Goal: Transaction & Acquisition: Book appointment/travel/reservation

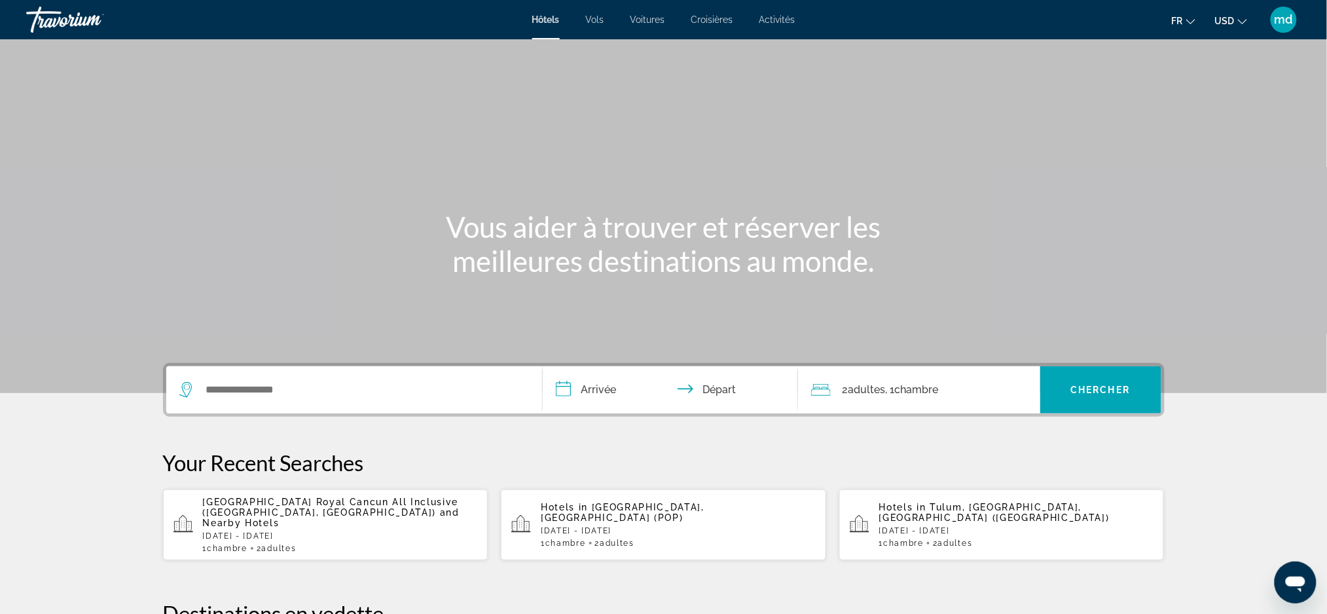
click at [1233, 18] on span "USD" at bounding box center [1225, 21] width 20 height 10
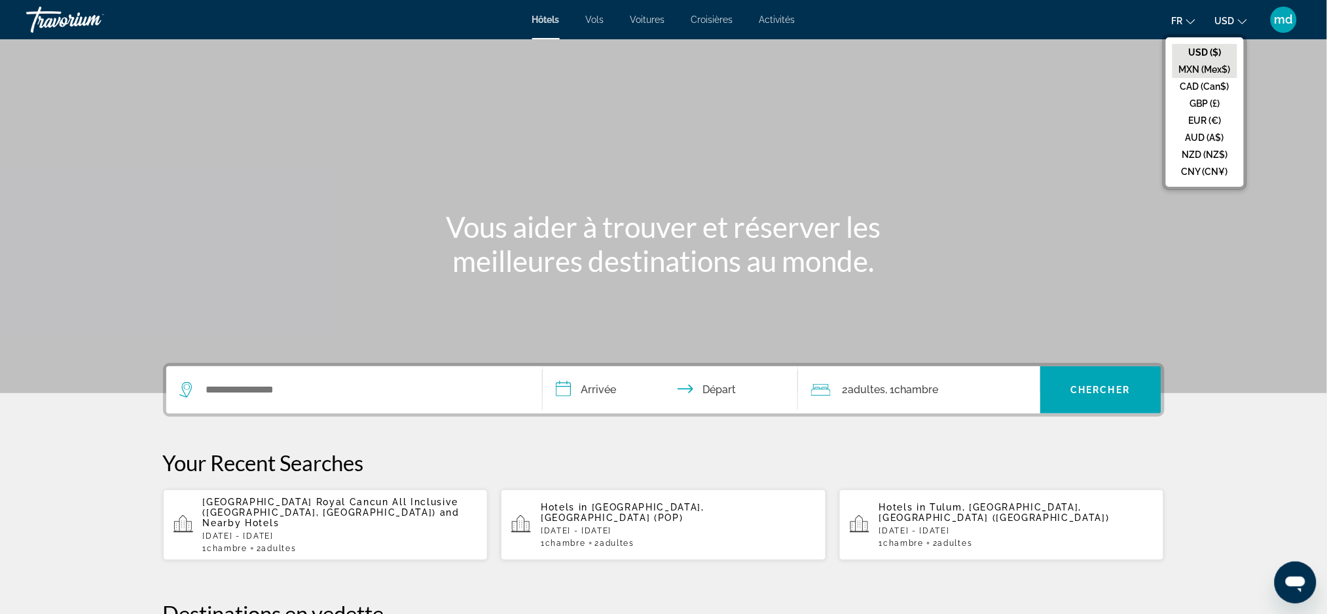
click at [1198, 69] on button "MXN (Mex$)" at bounding box center [1205, 69] width 65 height 17
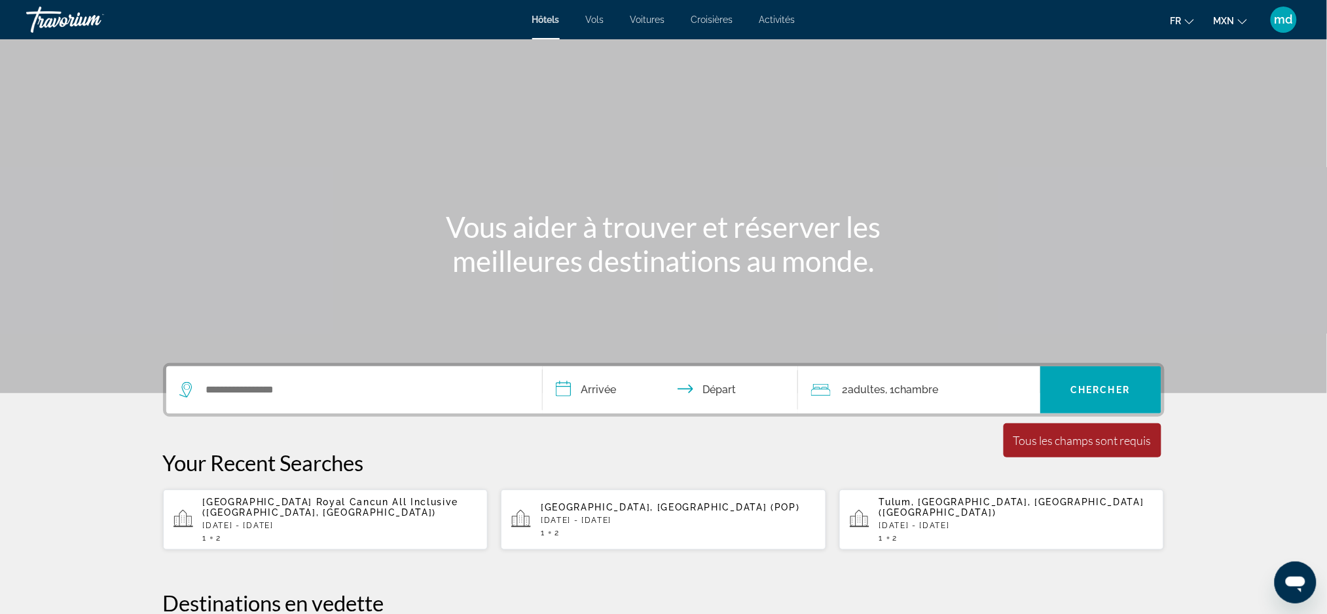
click at [1243, 20] on icon "Change currency" at bounding box center [1242, 21] width 9 height 9
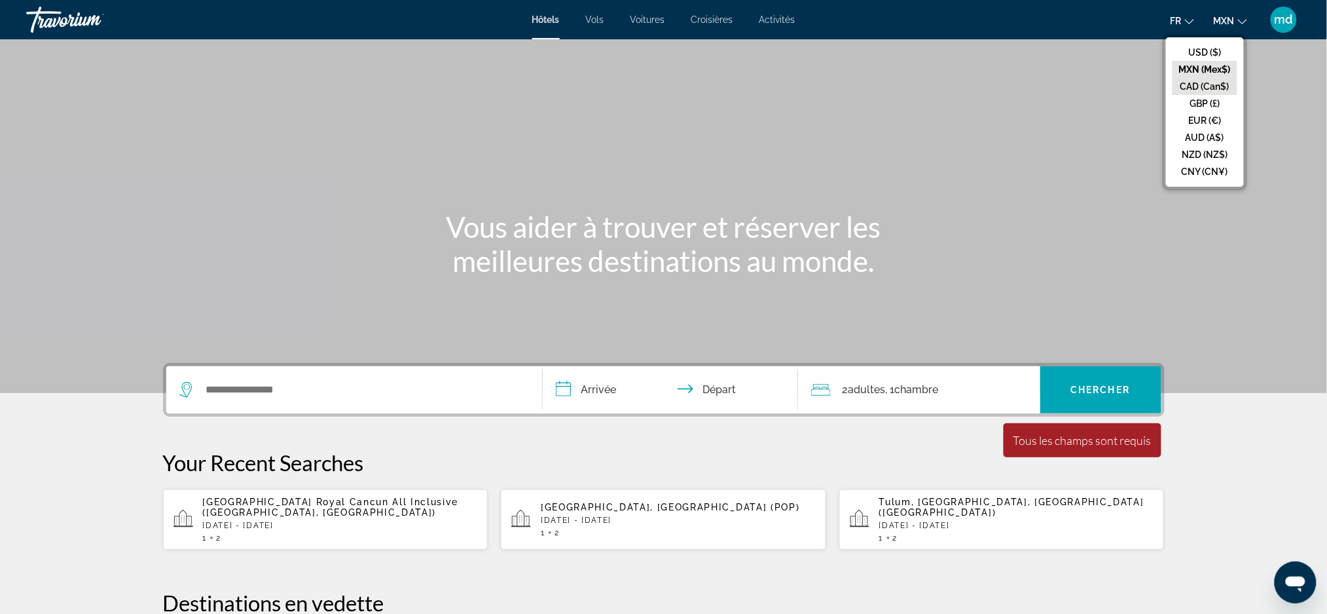
click at [1222, 85] on button "CAD (Can$)" at bounding box center [1205, 86] width 65 height 17
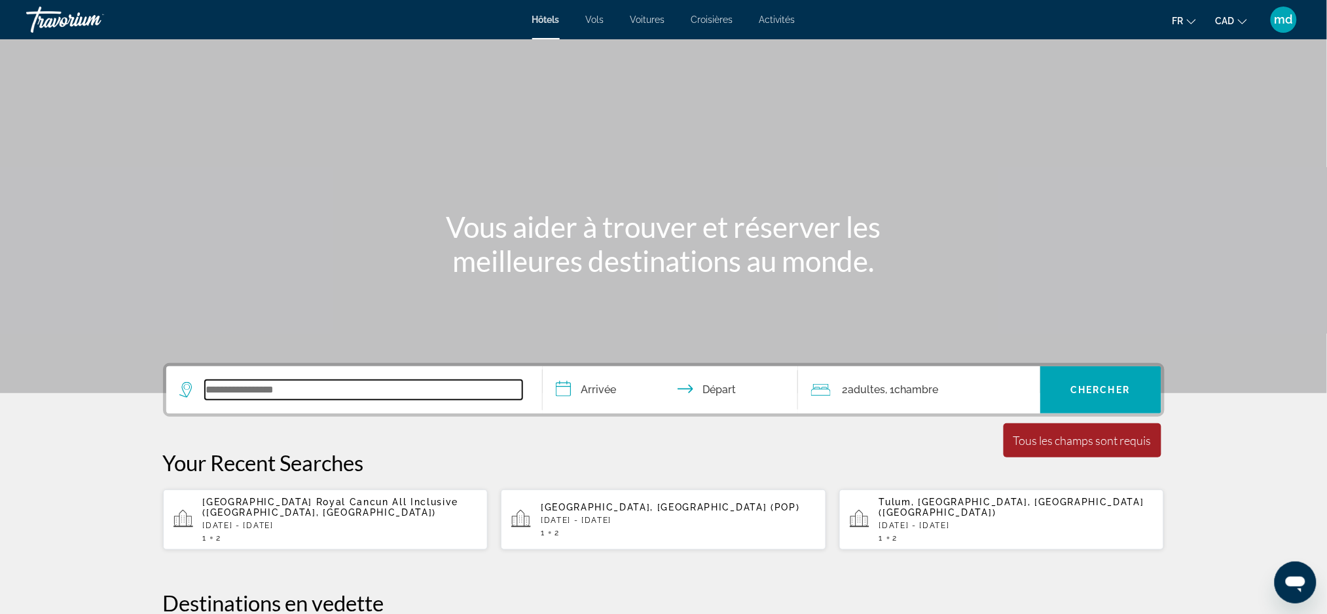
click at [284, 386] on input "Search widget" at bounding box center [364, 390] width 318 height 20
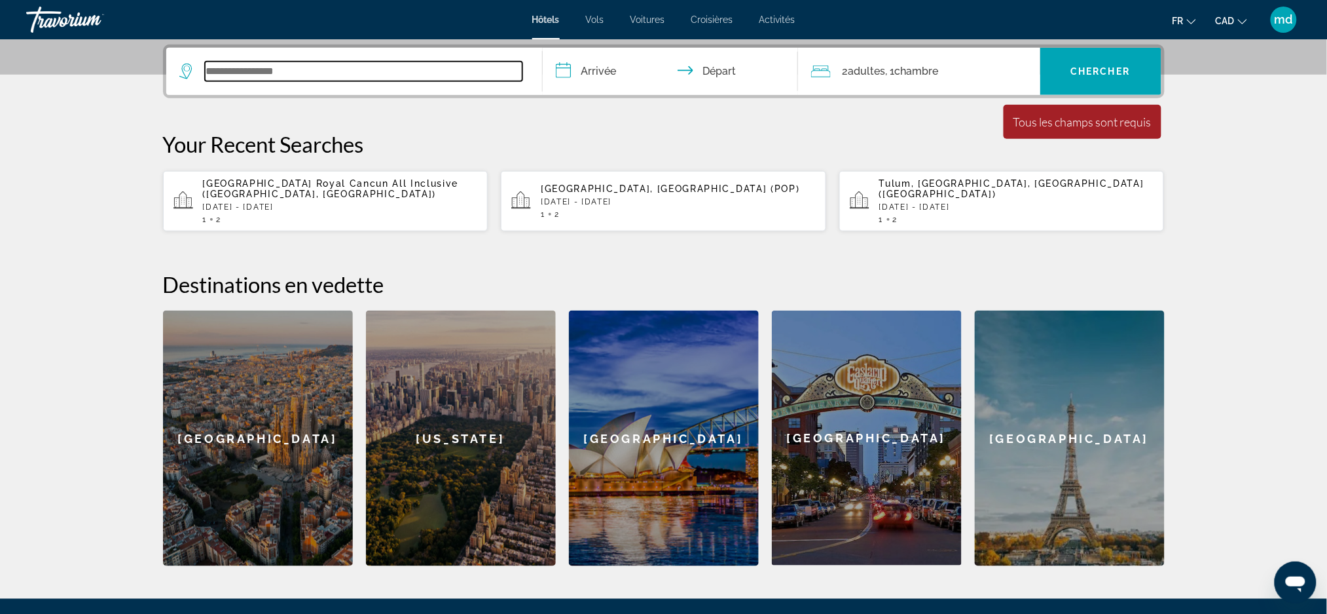
scroll to position [320, 0]
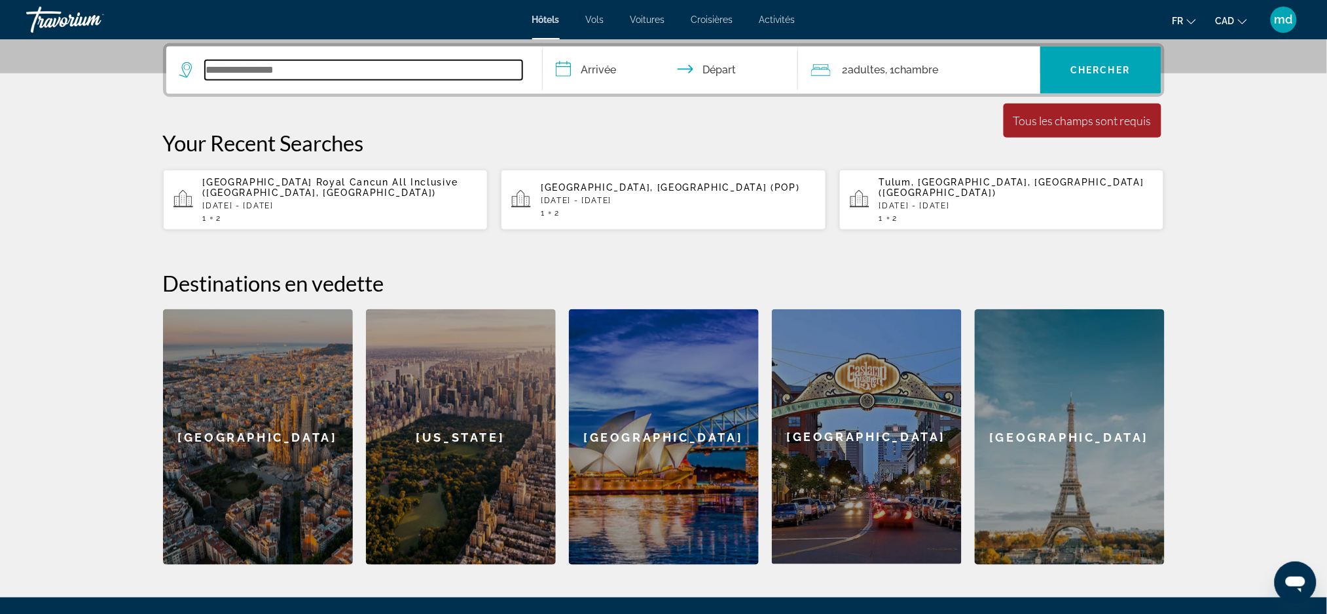
paste input "**********"
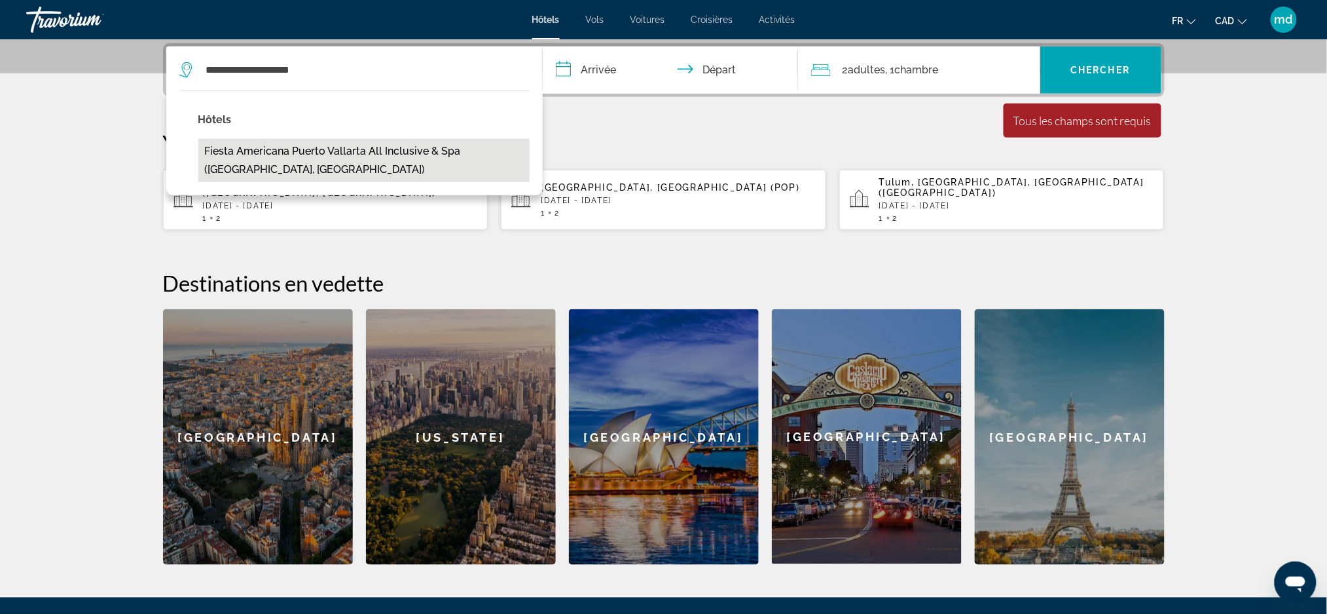
click at [337, 168] on button "Fiesta Americana Puerto Vallarta All Inclusive & Spa ([GEOGRAPHIC_DATA], [GEOGR…" at bounding box center [363, 160] width 331 height 43
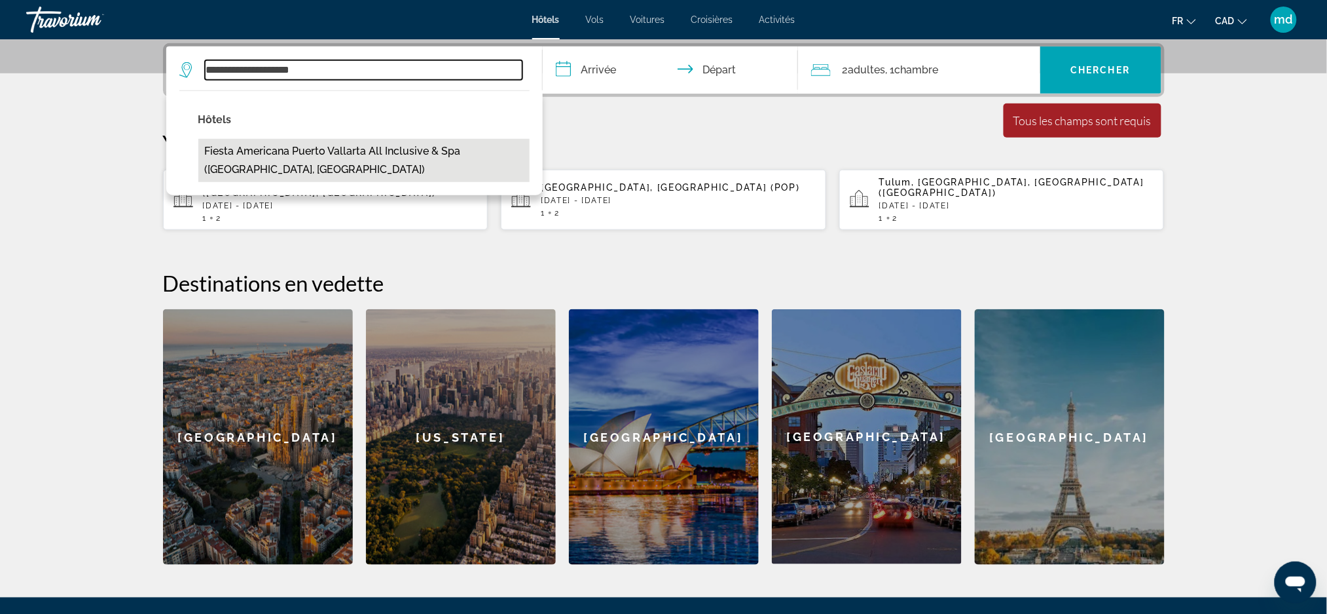
type input "**********"
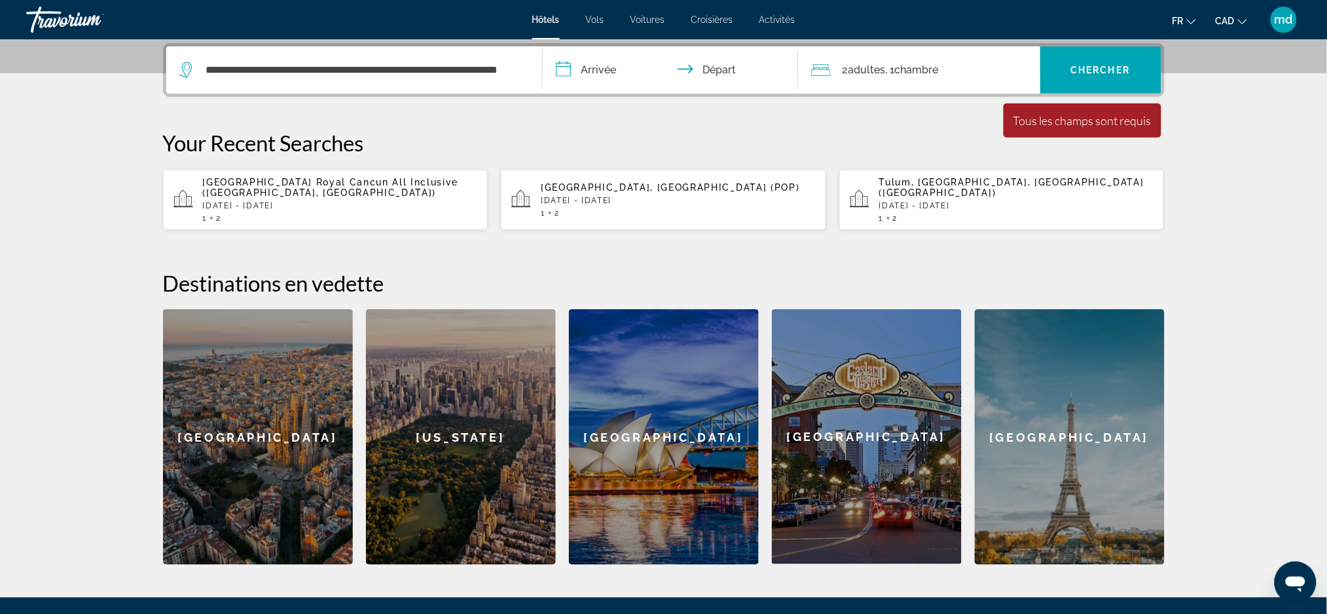
click at [604, 73] on input "**********" at bounding box center [673, 71] width 261 height 51
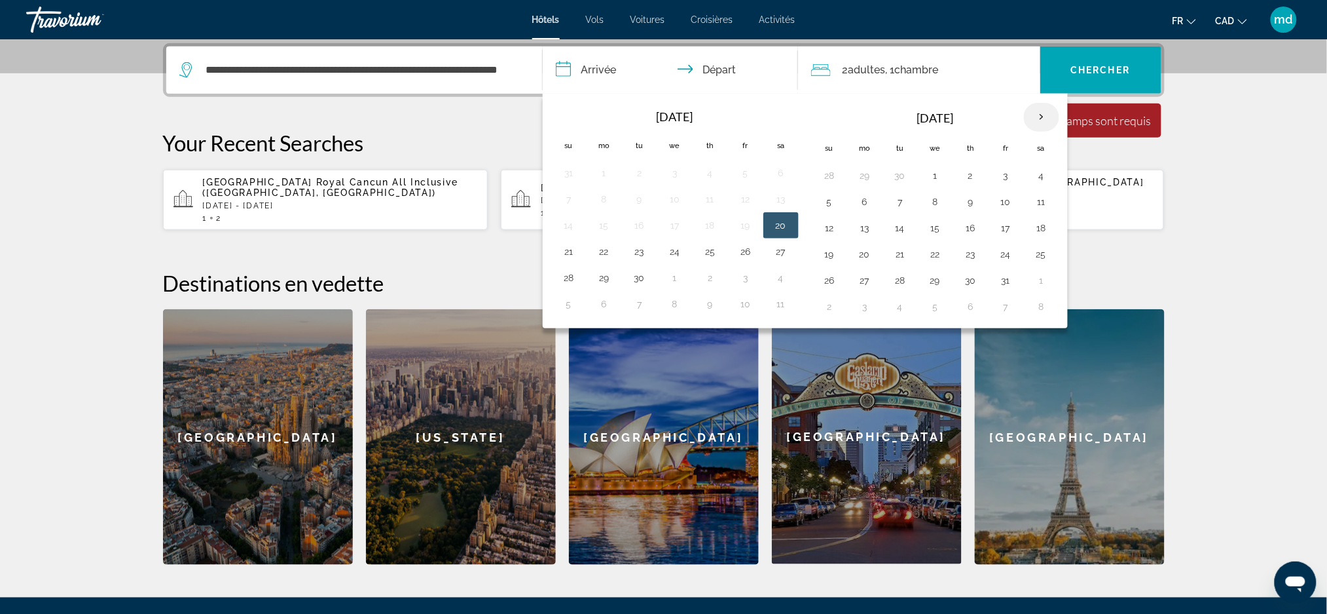
click at [1044, 120] on th "Next month" at bounding box center [1041, 117] width 35 height 29
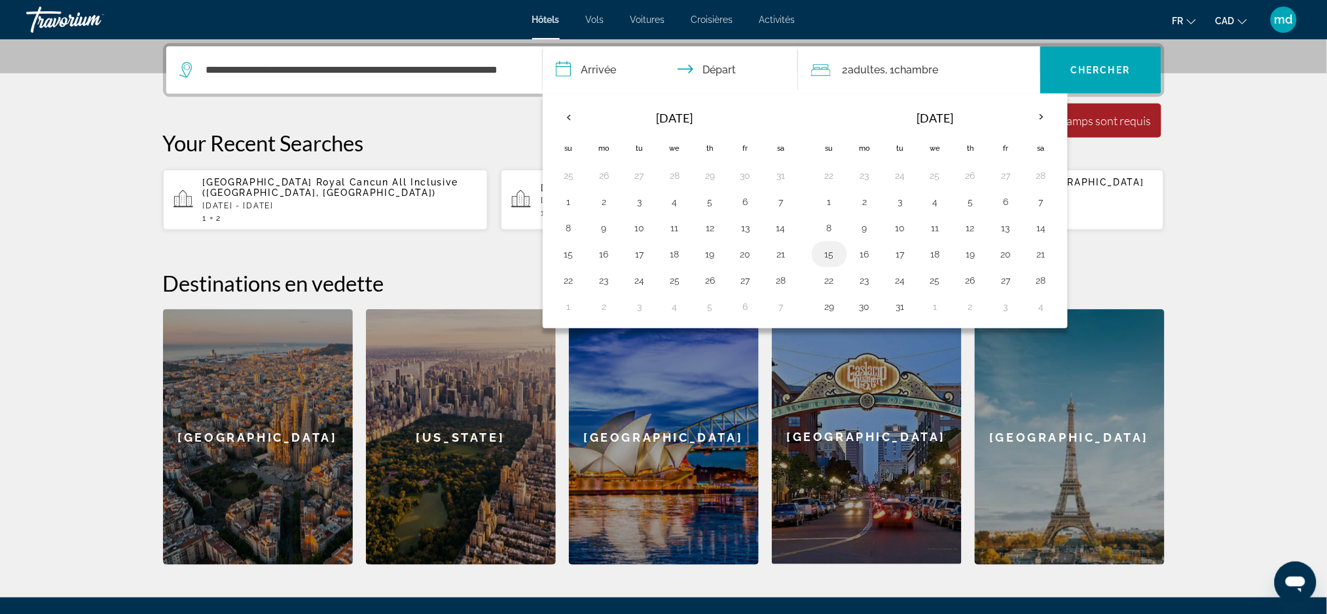
click at [832, 255] on button "15" at bounding box center [829, 254] width 21 height 18
click at [934, 252] on button "18" at bounding box center [935, 254] width 21 height 18
type input "**********"
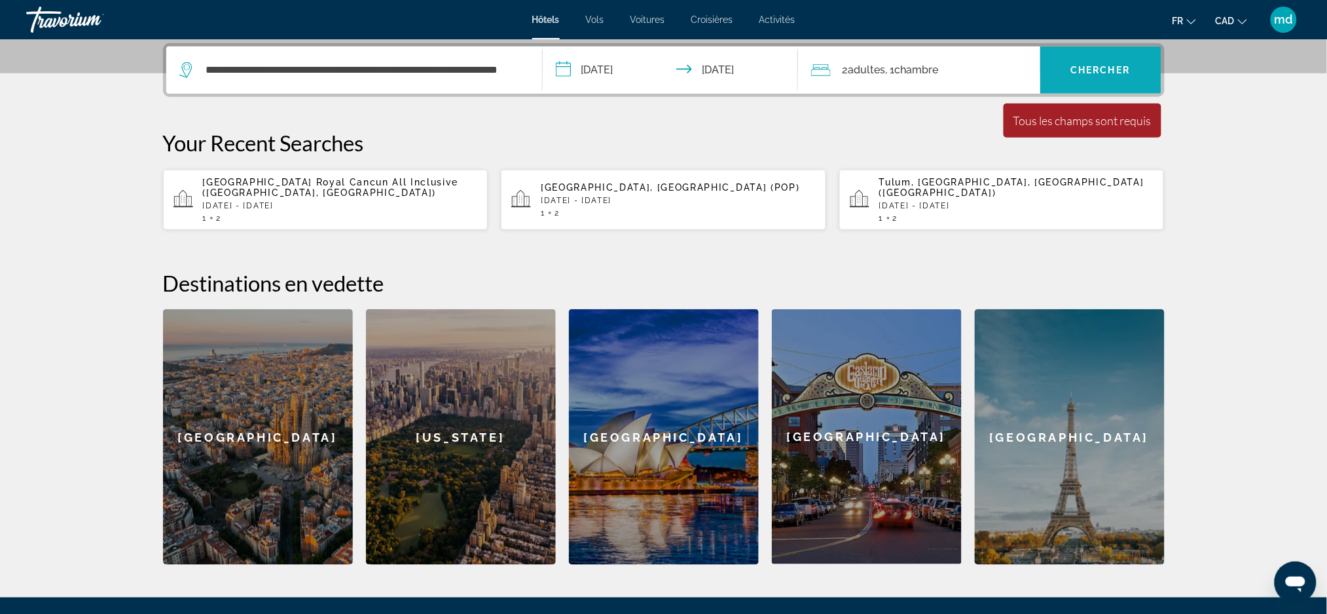
click at [1140, 67] on span "Search widget" at bounding box center [1100, 69] width 121 height 31
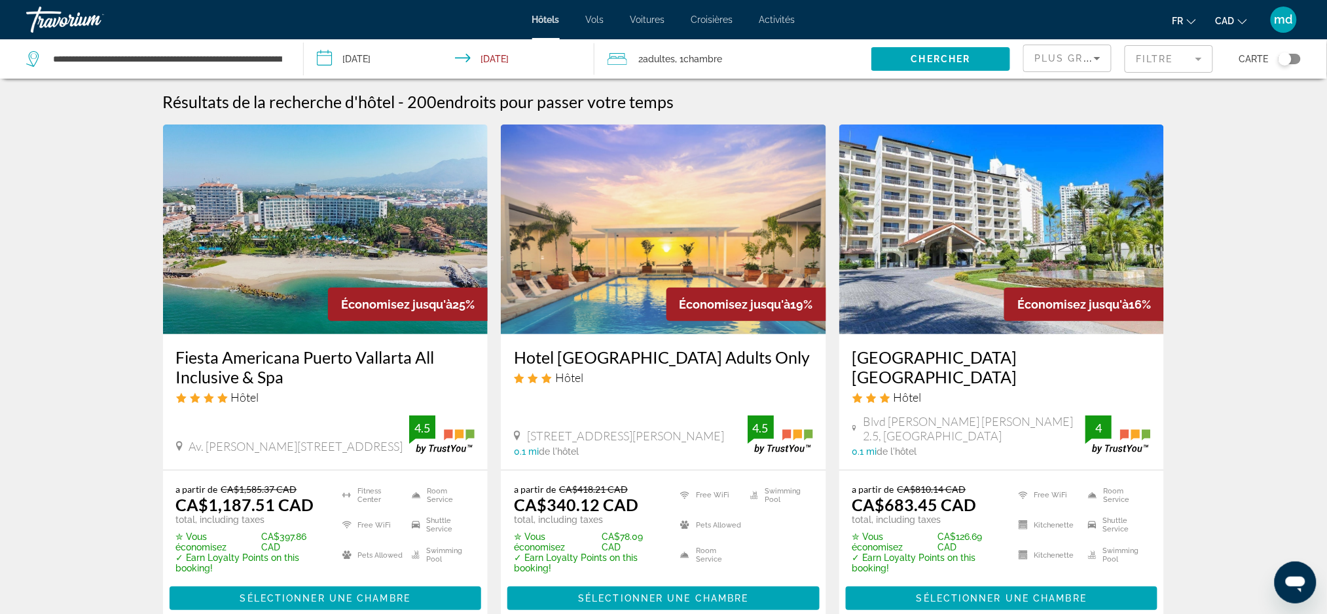
click at [238, 380] on h3 "Fiesta Americana Puerto Vallarta All Inclusive & Spa" at bounding box center [325, 366] width 299 height 39
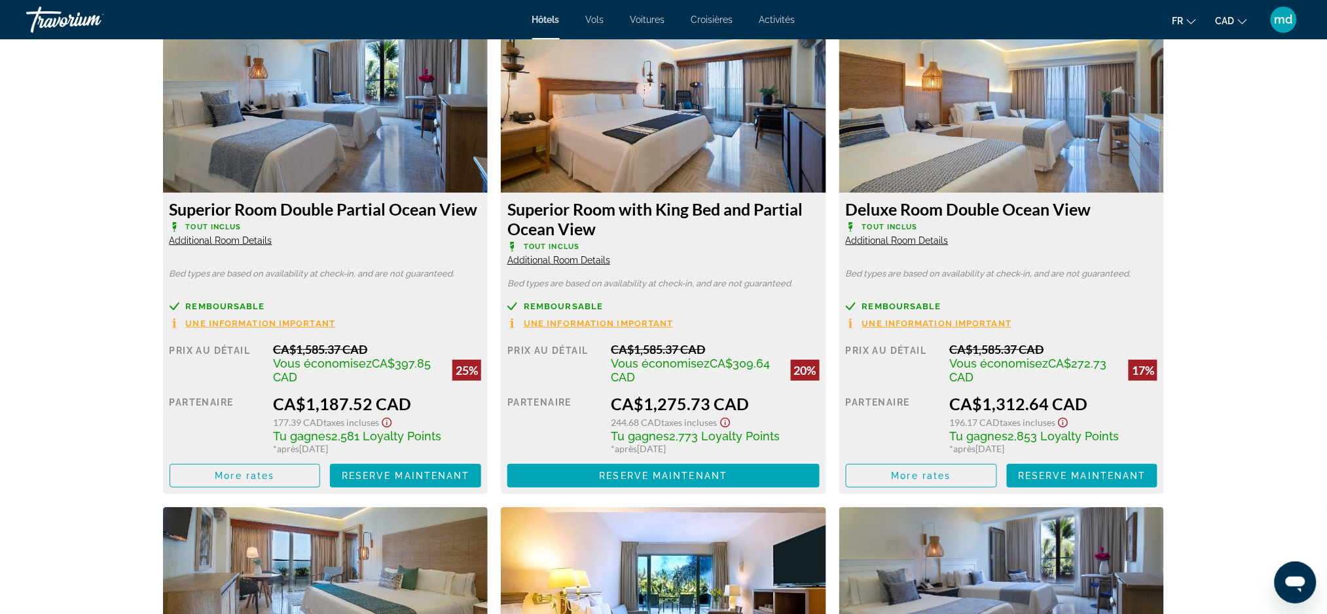
scroll to position [1833, 0]
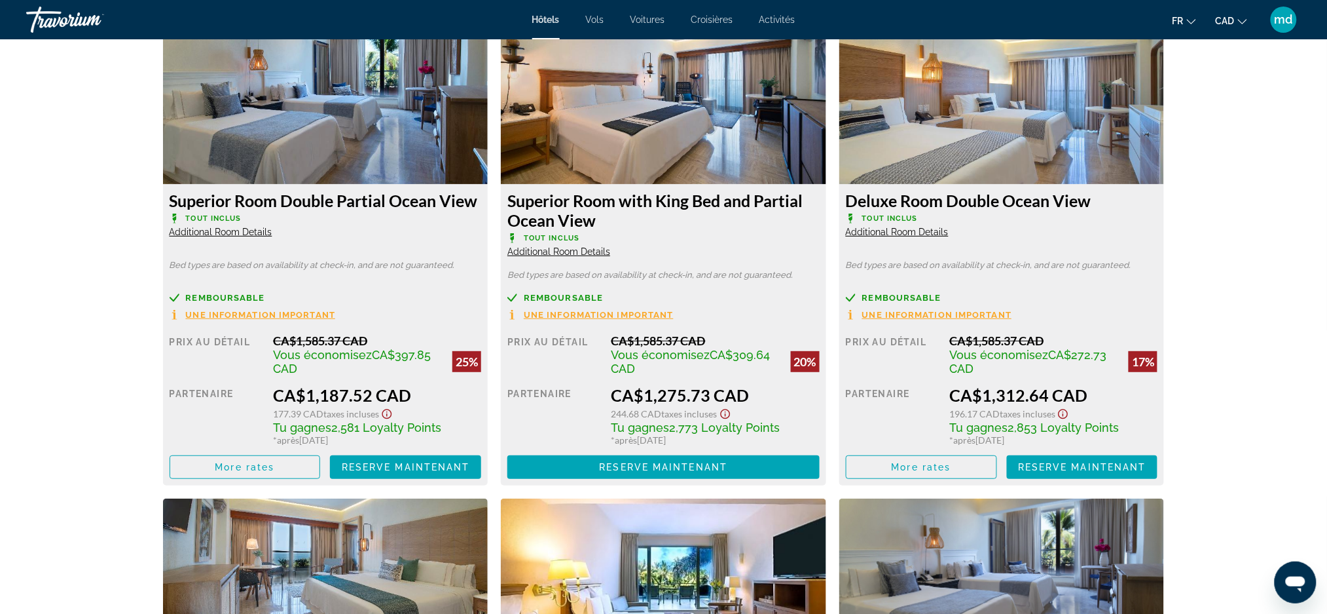
drag, startPoint x: 414, startPoint y: 394, endPoint x: 306, endPoint y: 394, distance: 108.0
click at [306, 394] on div "CA$1,187.52 CAD" at bounding box center [377, 395] width 208 height 20
copy div "1,187.52 CAD"
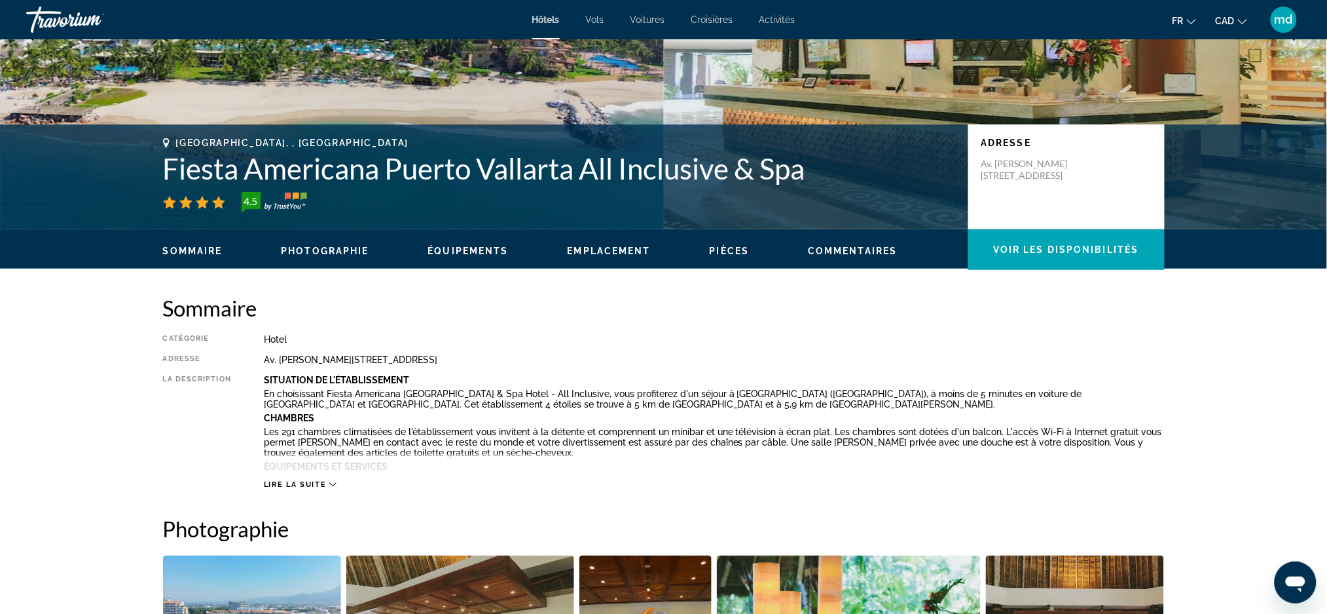
scroll to position [0, 0]
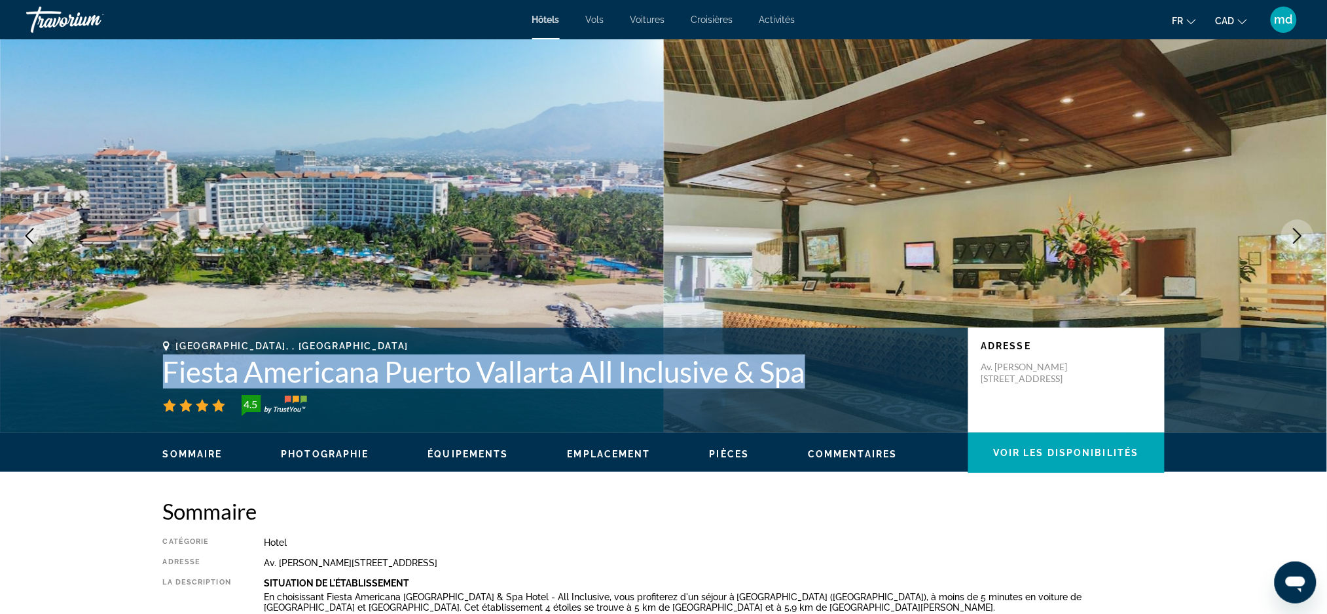
drag, startPoint x: 810, startPoint y: 365, endPoint x: 160, endPoint y: 377, distance: 650.3
click at [160, 377] on div "[GEOGRAPHIC_DATA], , [GEOGRAPHIC_DATA] Fiesta Americana [GEOGRAPHIC_DATA] All I…" at bounding box center [664, 379] width 1054 height 79
copy h1 "Fiesta Americana Puerto Vallarta All Inclusive & Spa"
click at [392, 387] on h1 "Fiesta Americana Puerto Vallarta All Inclusive & Spa" at bounding box center [559, 371] width 792 height 34
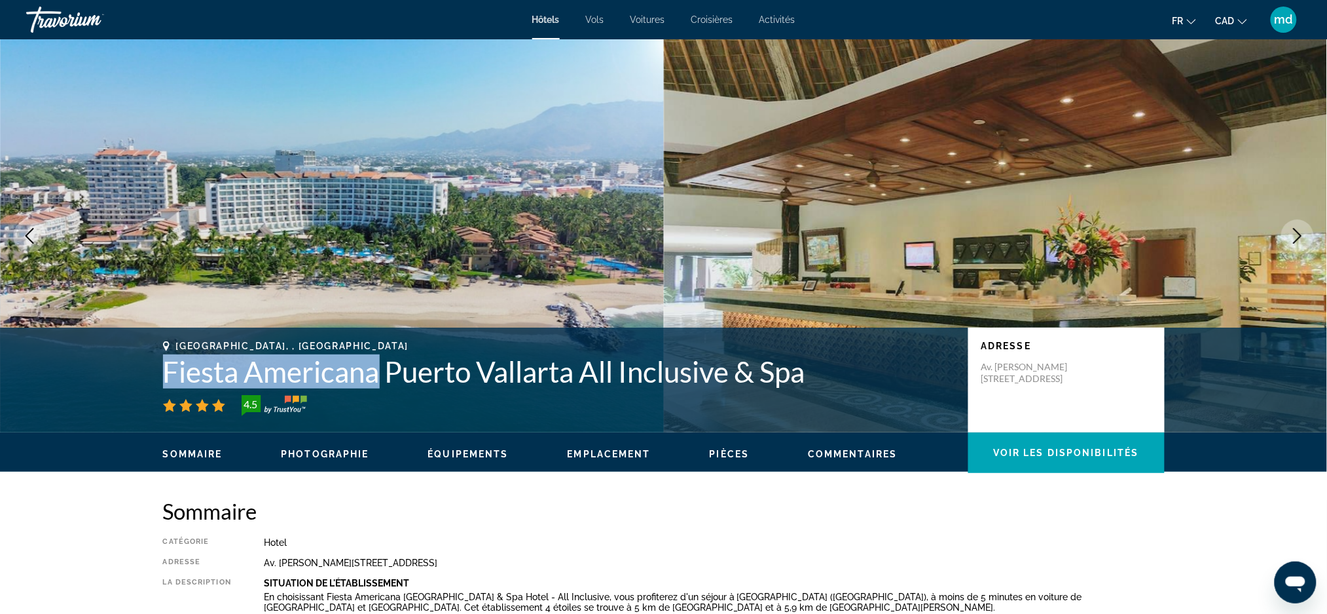
drag, startPoint x: 380, startPoint y: 376, endPoint x: 153, endPoint y: 365, distance: 227.5
click at [153, 365] on div "[GEOGRAPHIC_DATA], , [GEOGRAPHIC_DATA] Fiesta Americana [GEOGRAPHIC_DATA] All I…" at bounding box center [664, 379] width 1054 height 79
copy h1 "Fiesta Americana"
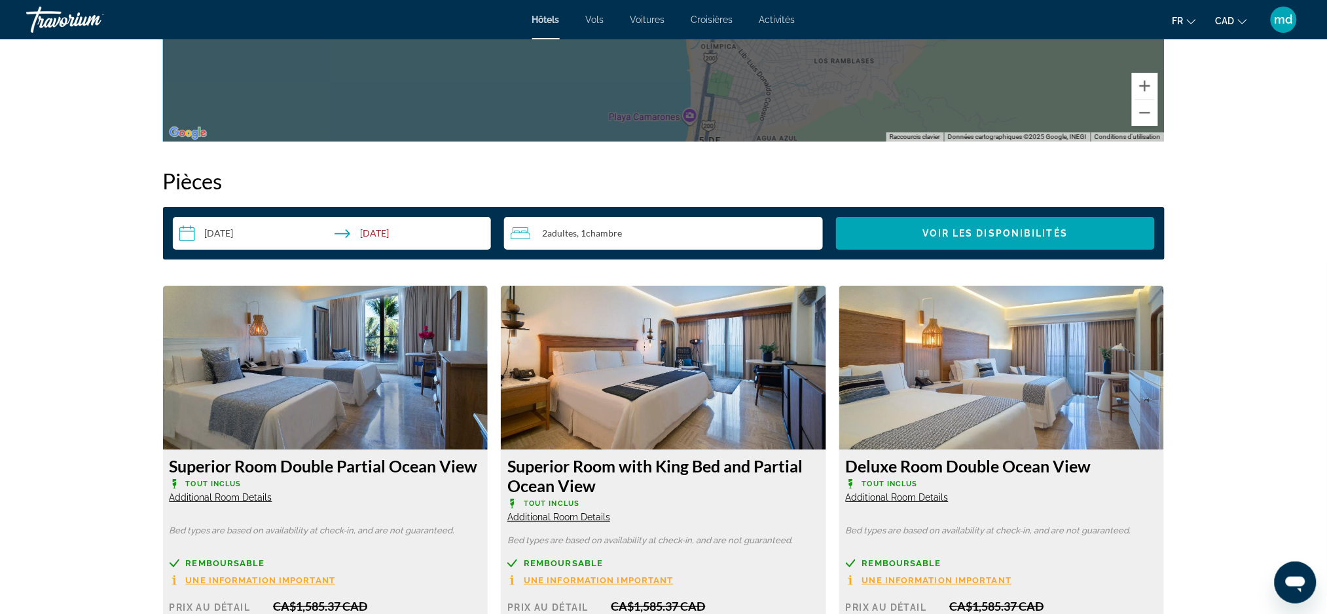
scroll to position [1571, 0]
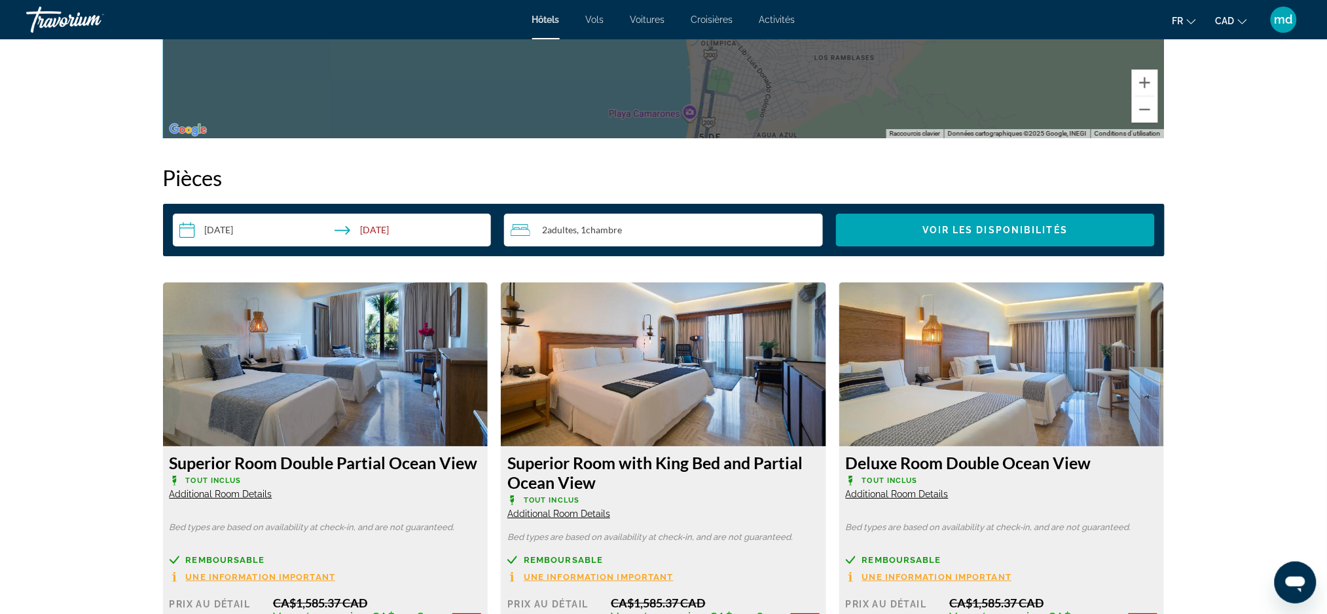
click at [225, 229] on input "**********" at bounding box center [335, 231] width 324 height 37
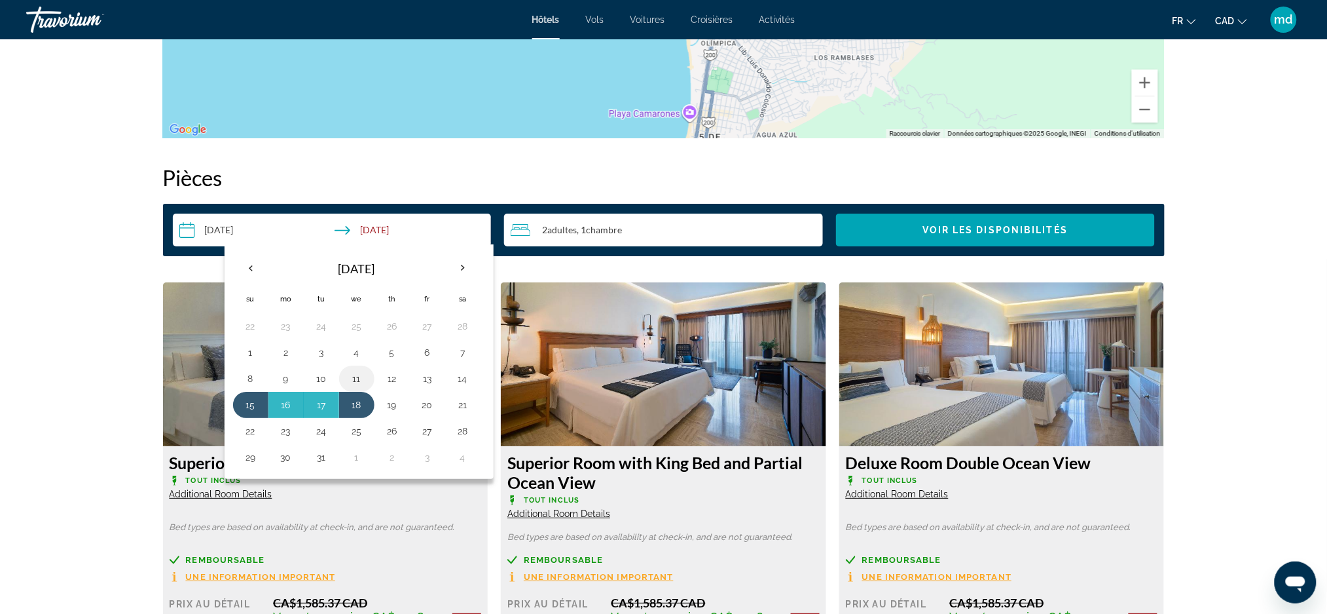
click at [352, 378] on button "11" at bounding box center [356, 378] width 21 height 18
click at [357, 395] on button "18" at bounding box center [356, 404] width 21 height 18
type input "**********"
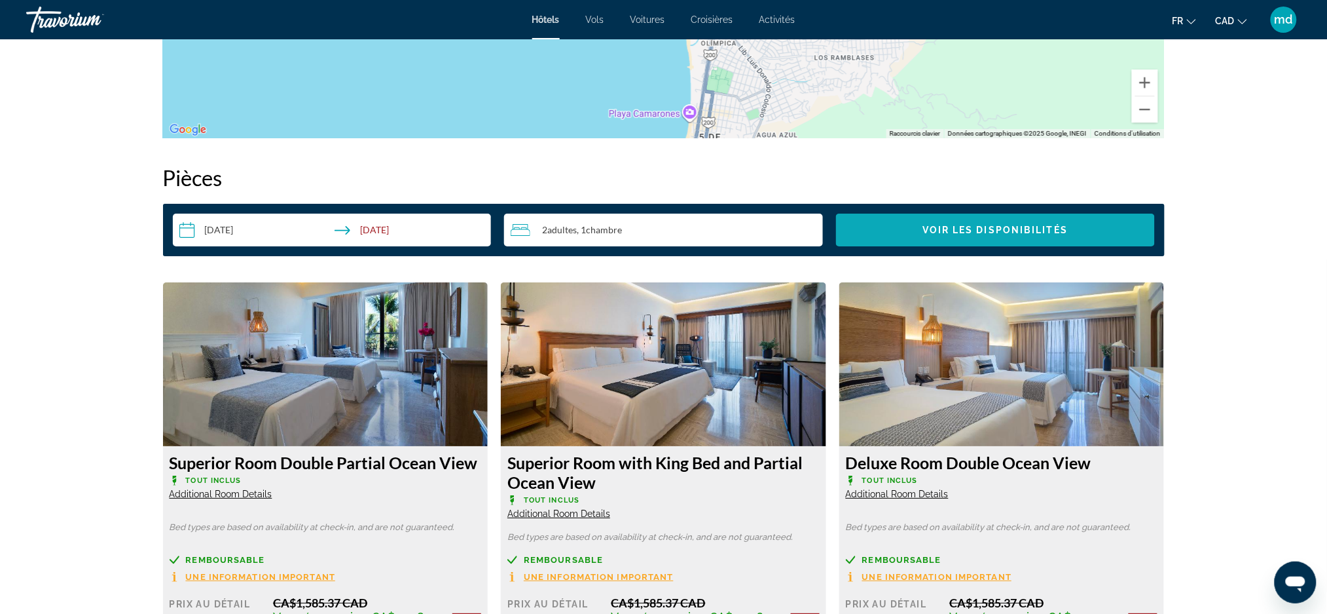
click at [1031, 220] on span "Search widget" at bounding box center [995, 229] width 319 height 31
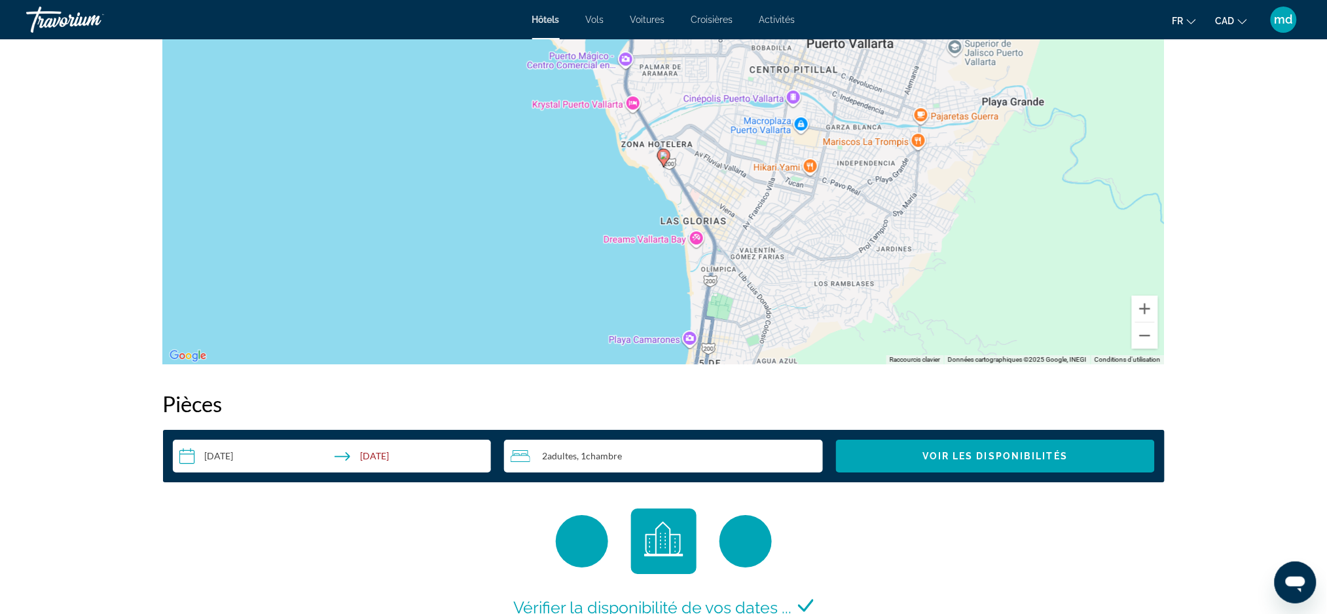
scroll to position [1306, 0]
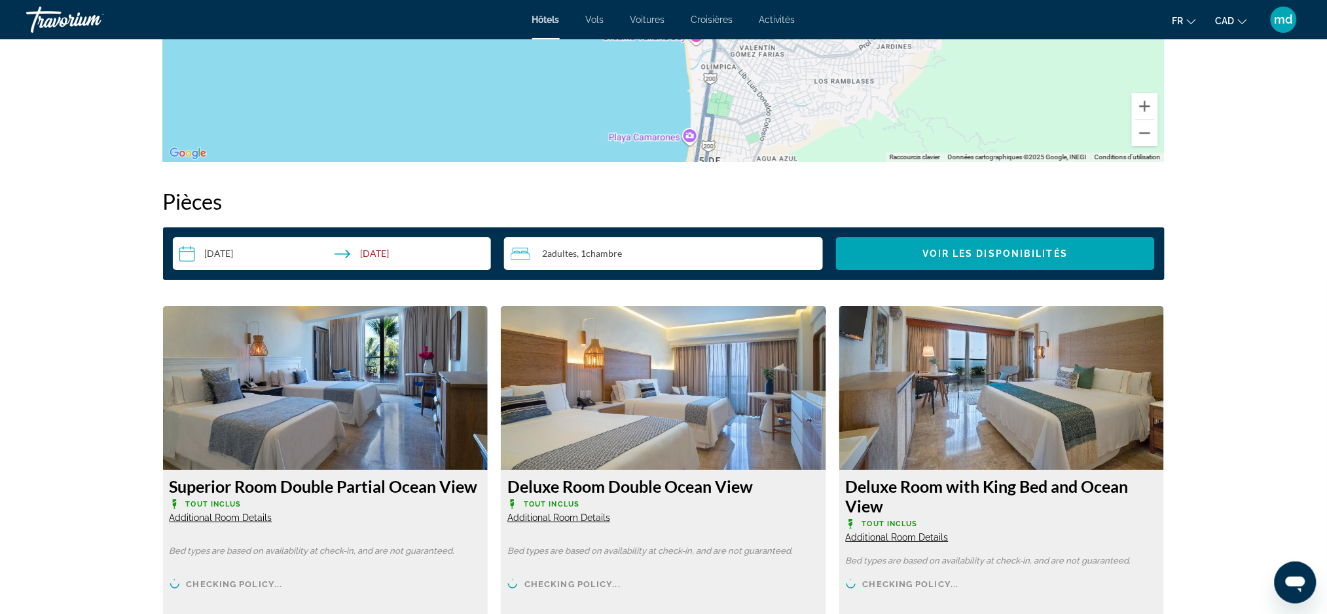
scroll to position [1746, 0]
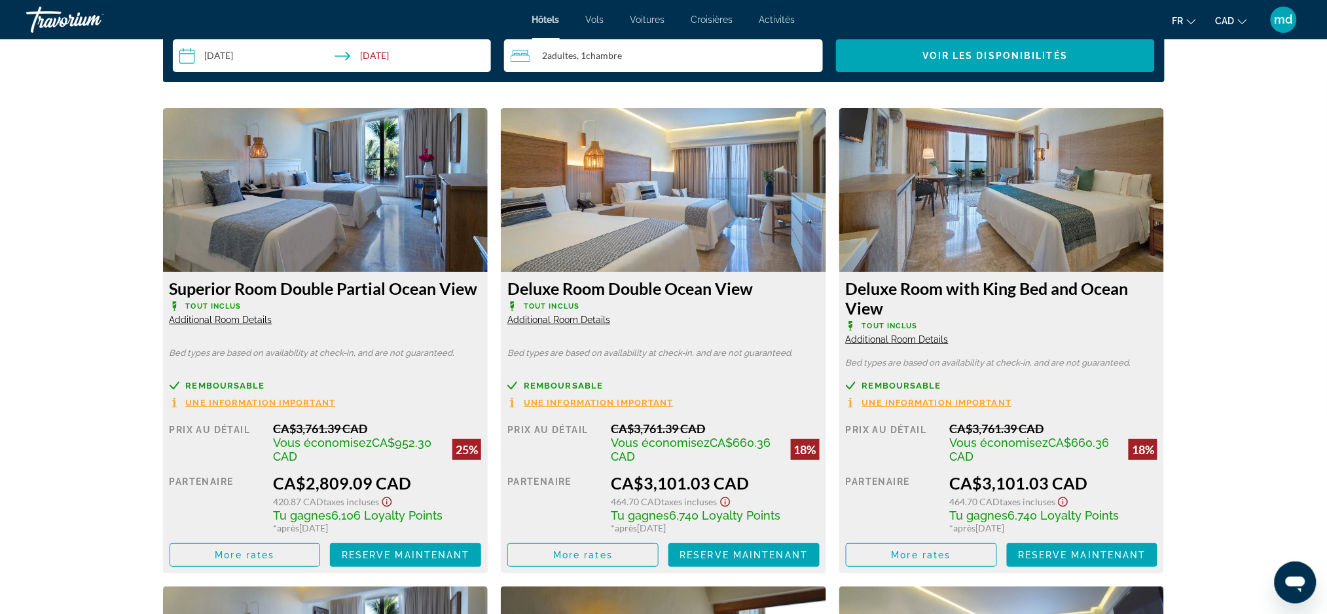
drag, startPoint x: 407, startPoint y: 481, endPoint x: 304, endPoint y: 487, distance: 103.7
click at [304, 487] on div "CA$2,809.09 CAD" at bounding box center [377, 483] width 208 height 20
copy div "2,809.09 CAD"
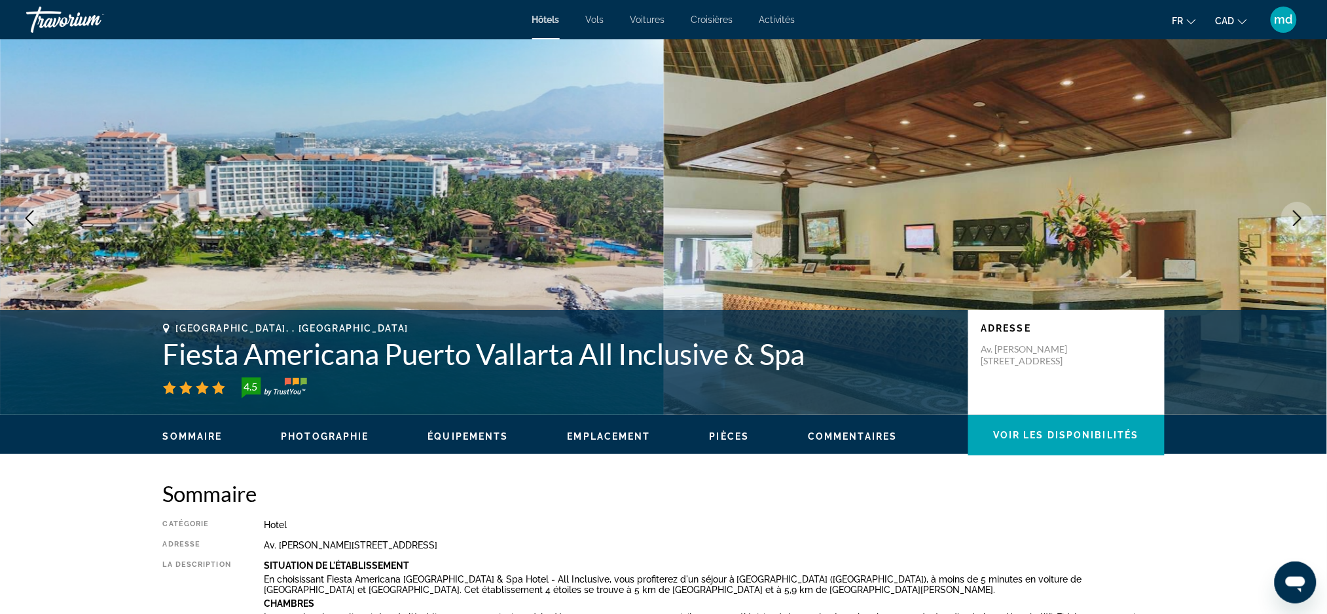
scroll to position [0, 0]
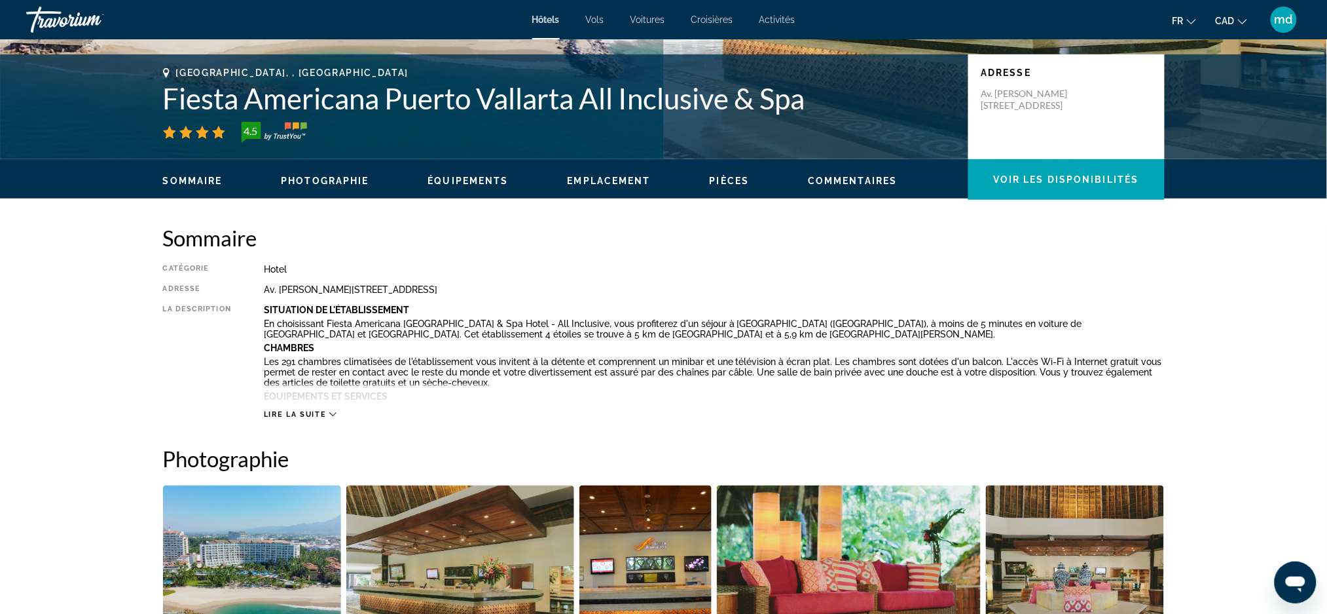
scroll to position [174, 0]
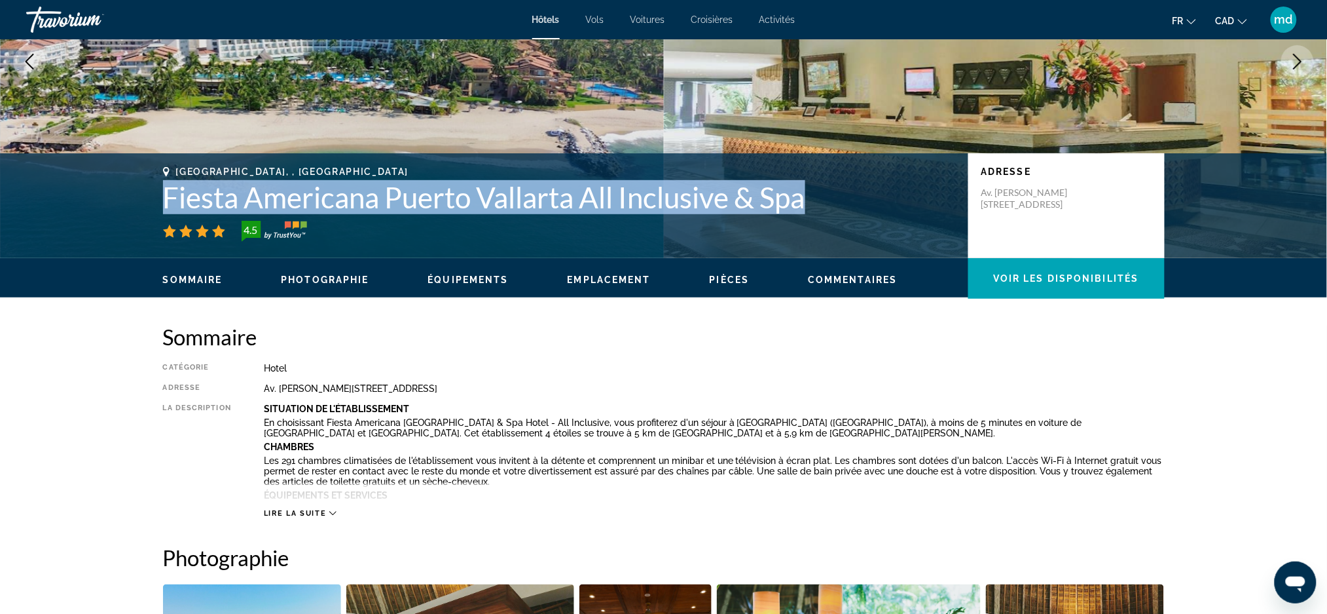
drag, startPoint x: 847, startPoint y: 207, endPoint x: 136, endPoint y: 205, distance: 711.1
click at [137, 205] on div "[GEOGRAPHIC_DATA], , [GEOGRAPHIC_DATA] Fiesta Americana [GEOGRAPHIC_DATA] All I…" at bounding box center [664, 205] width 1054 height 79
copy h1 "Fiesta Americana Puerto Vallarta All Inclusive & Spa"
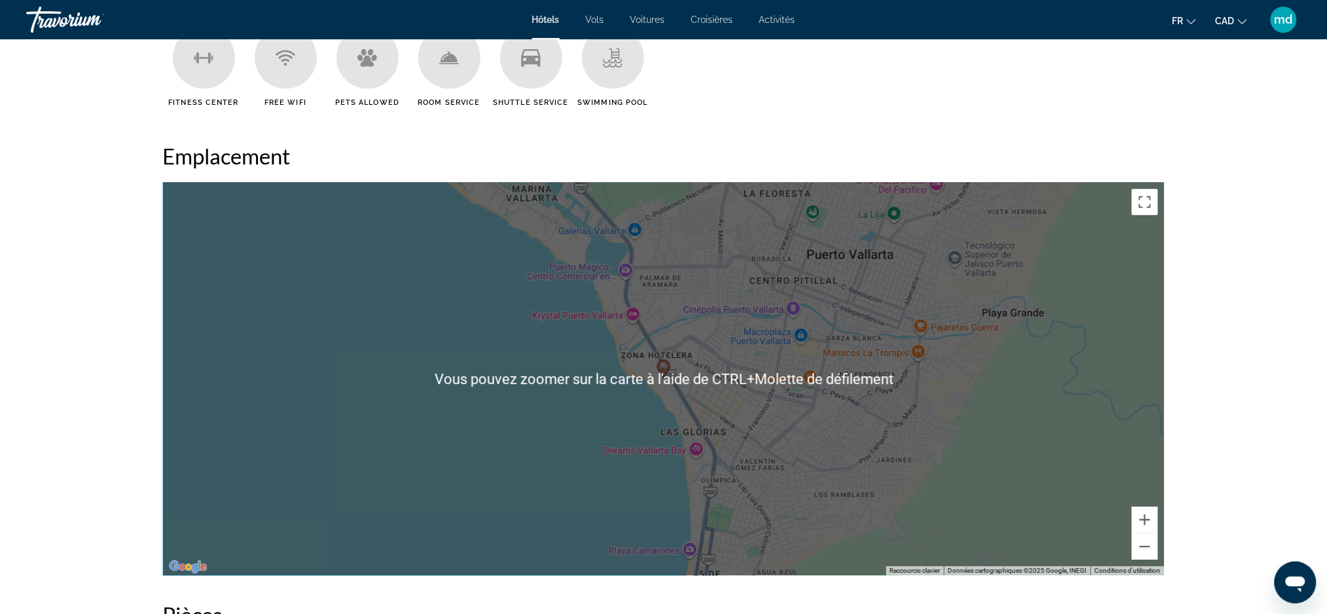
scroll to position [1571, 0]
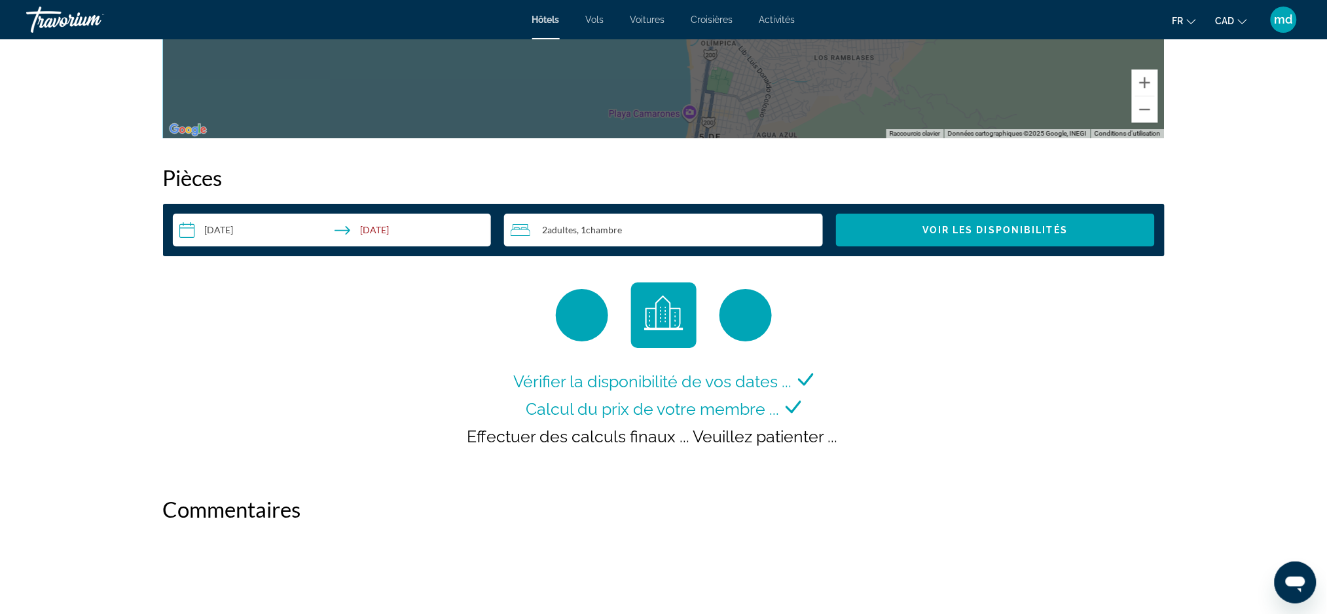
click at [243, 223] on input "**********" at bounding box center [335, 231] width 324 height 37
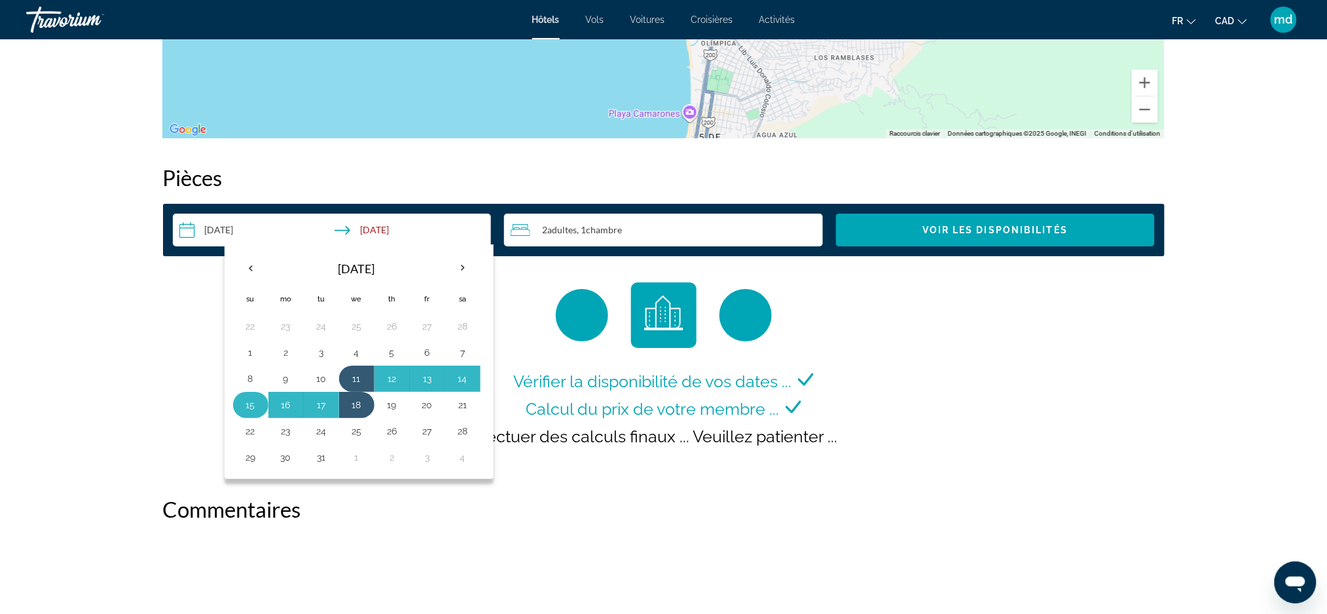
click at [249, 407] on button "15" at bounding box center [250, 404] width 21 height 18
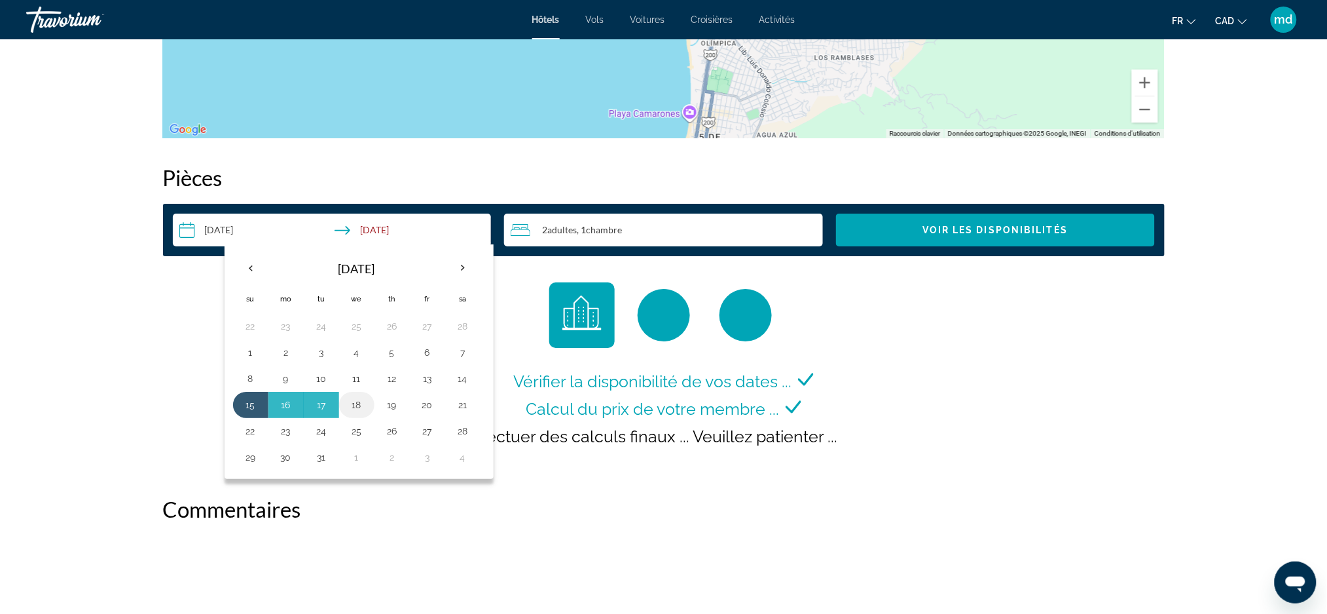
click at [367, 407] on button "18" at bounding box center [356, 404] width 21 height 18
type input "**********"
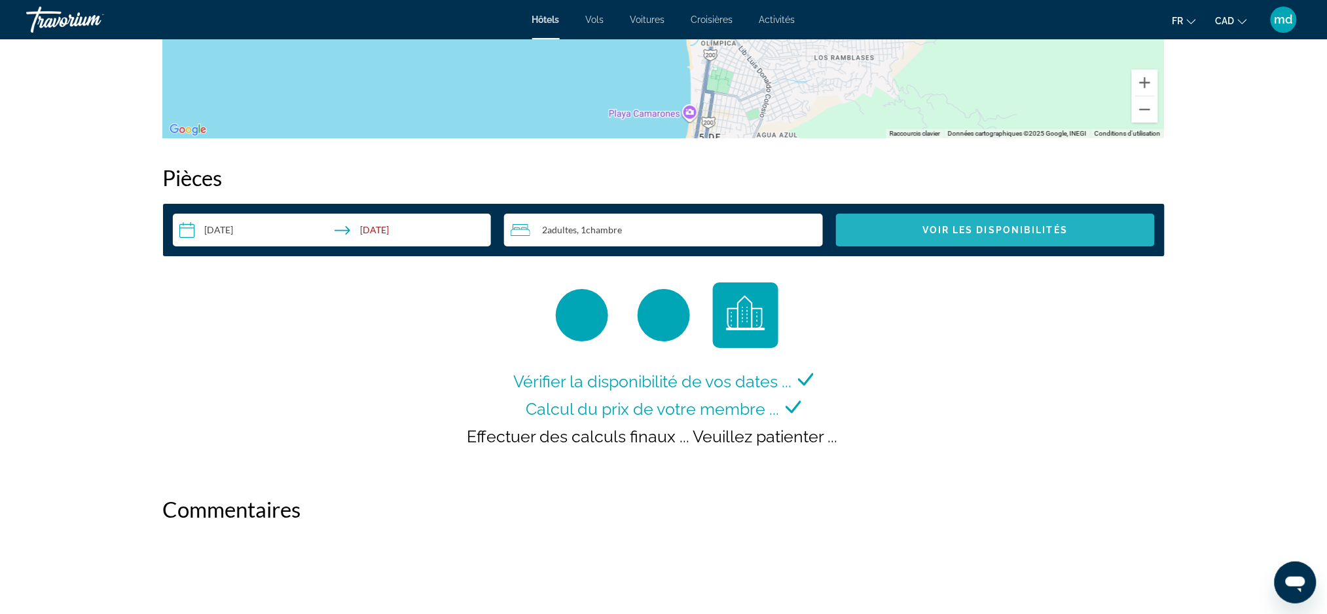
click at [1025, 238] on span "Search widget" at bounding box center [995, 229] width 319 height 31
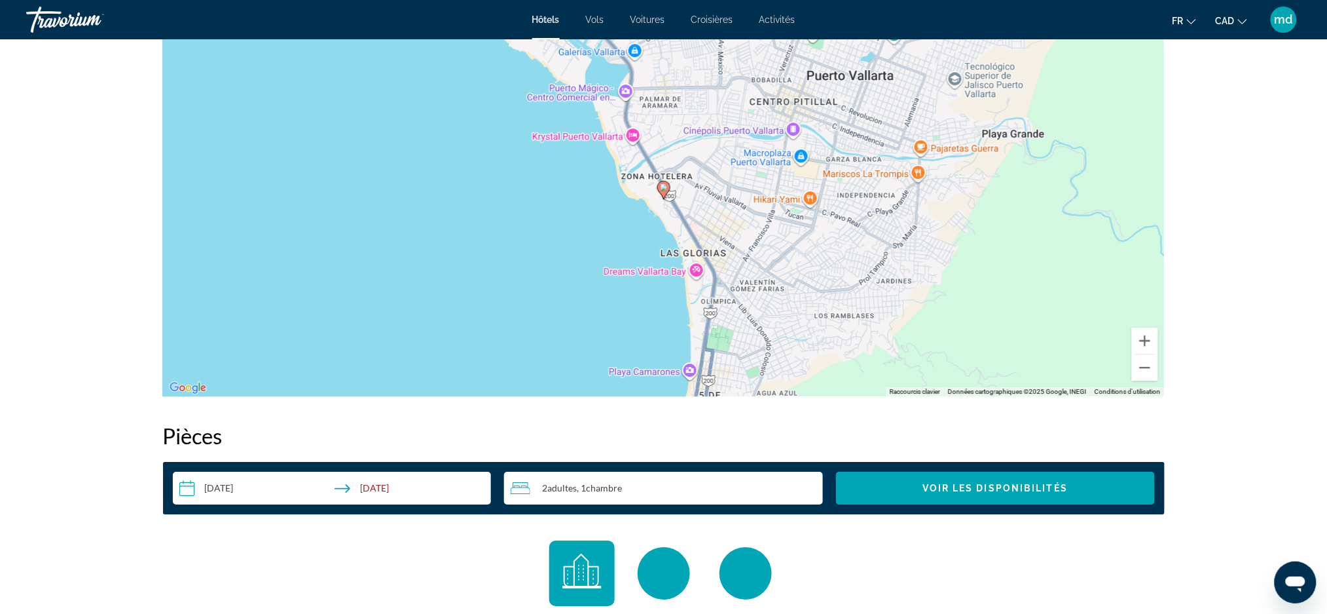
scroll to position [1308, 0]
